Goal: Check status: Check status

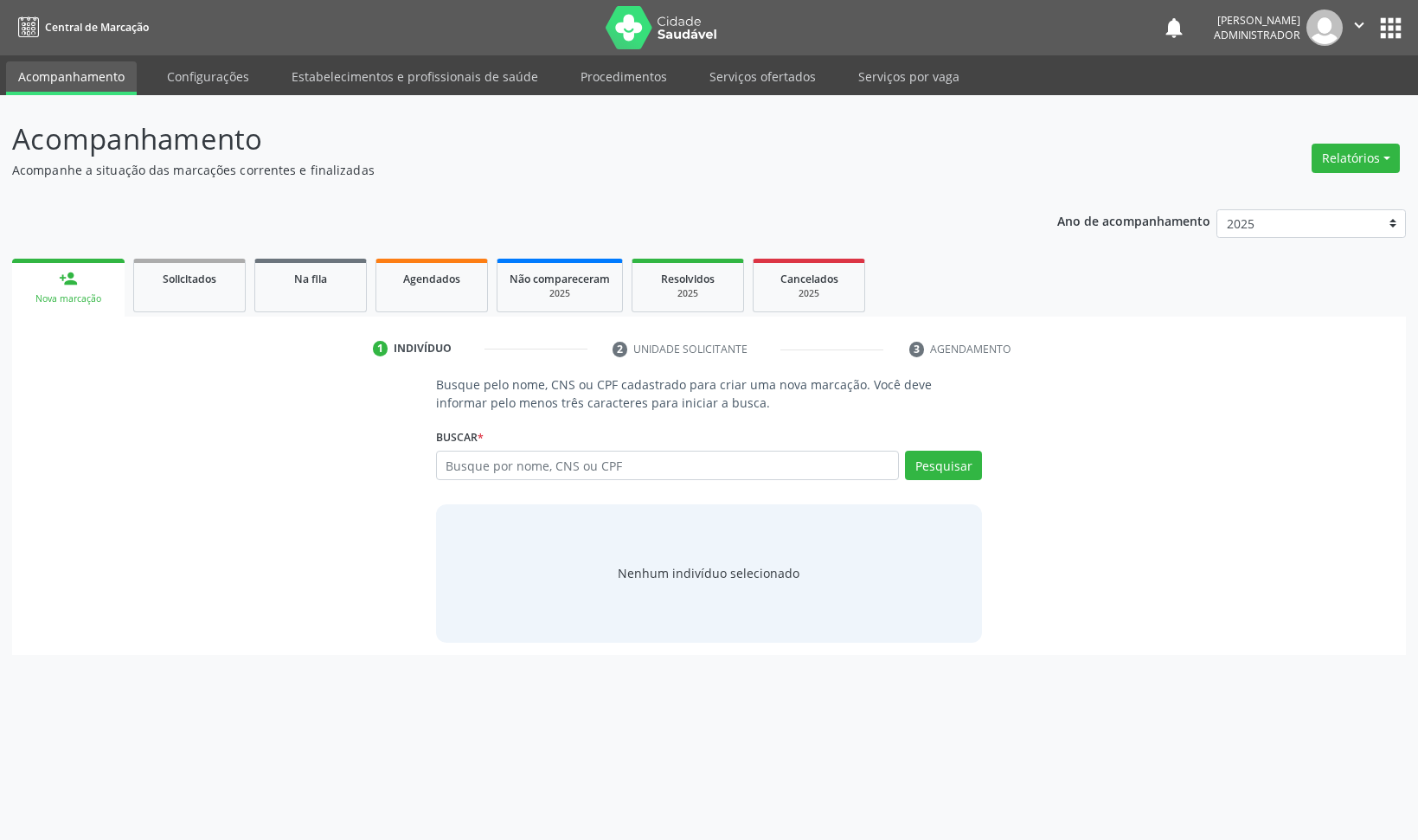
click at [608, 736] on div "Acompanhamento Acompanhe a situação das marcações correntes e finalizadas Relat…" at bounding box center [709, 467] width 1418 height 744
click at [173, 511] on div "Busque pelo nome, CNS ou CPF cadastrado para criar uma nova marcação. Você deve…" at bounding box center [709, 509] width 1370 height 266
click at [313, 407] on div "Busque pelo nome, CNS ou CPF cadastrado para criar uma nova marcação. Você deve…" at bounding box center [709, 509] width 1370 height 266
click at [189, 408] on div "Busque pelo nome, CNS ou CPF cadastrado para criar uma nova marcação. Você deve…" at bounding box center [709, 509] width 1370 height 266
click at [262, 350] on ul "1 Indivíduo 2 Unidade solicitante 3 Agendamento" at bounding box center [709, 350] width 1394 height 29
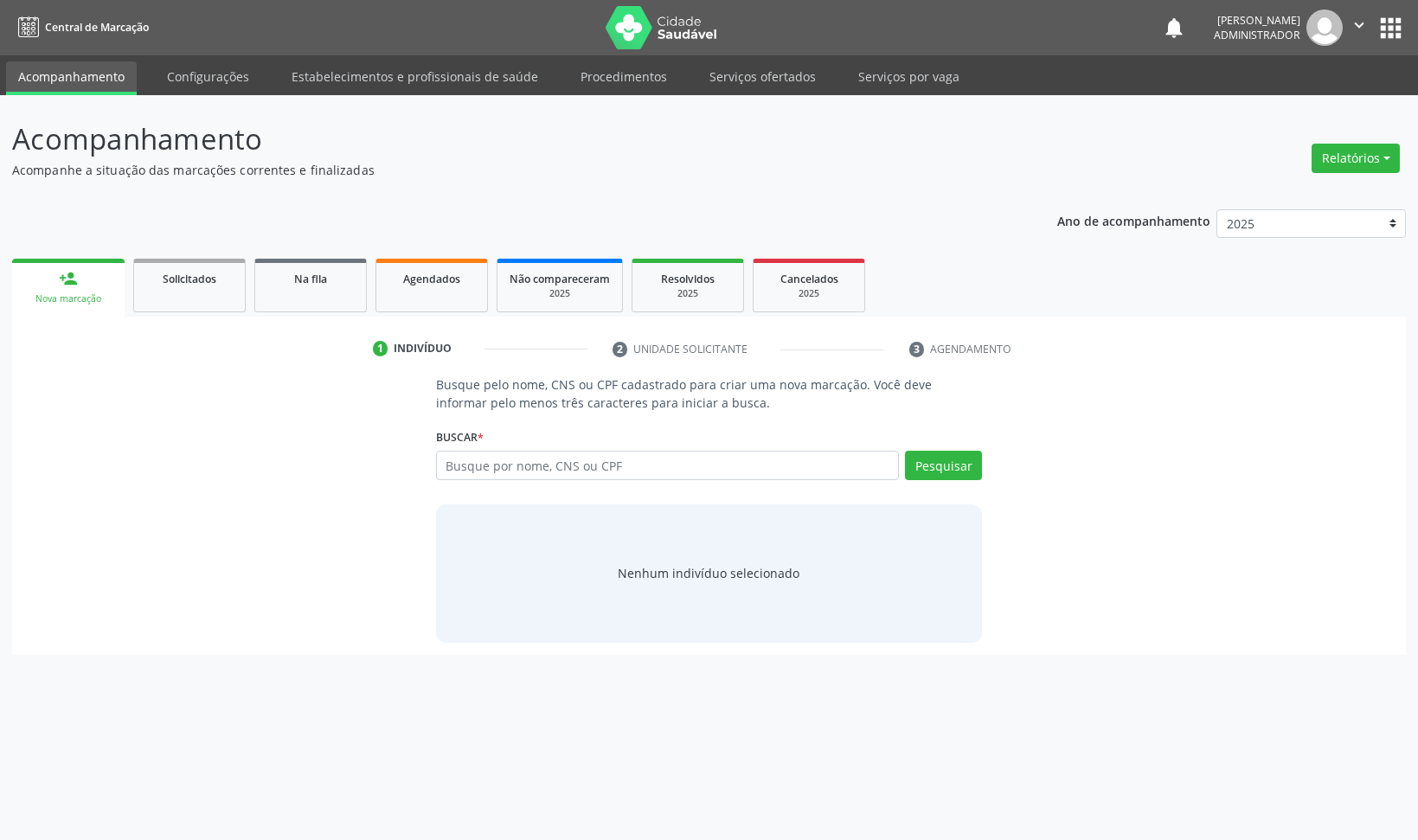
click at [327, 550] on div "Busque pelo nome, CNS ou CPF cadastrado para criar uma nova marcação. Você deve…" at bounding box center [709, 509] width 1370 height 266
click at [286, 639] on div "Busque pelo nome, CNS ou CPF cadastrado para criar uma nova marcação. Você deve…" at bounding box center [709, 509] width 1370 height 266
